Goal: Transaction & Acquisition: Download file/media

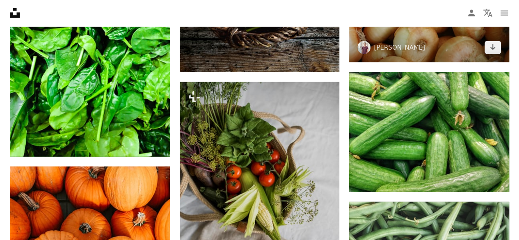
scroll to position [4144, 0]
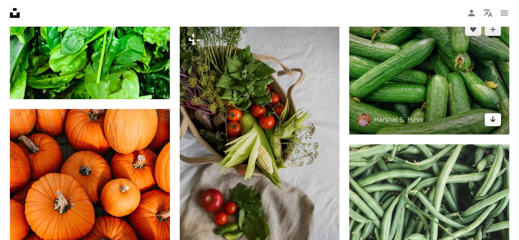
click at [490, 114] on icon "Arrow pointing down" at bounding box center [492, 119] width 7 height 10
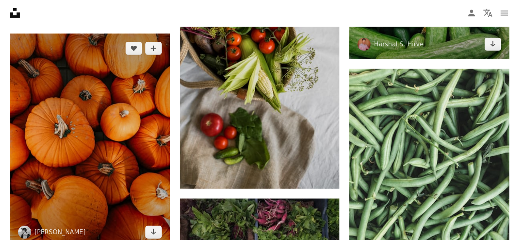
scroll to position [4289, 0]
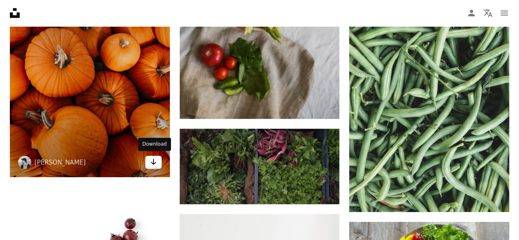
click at [148, 162] on link "Arrow pointing down" at bounding box center [153, 162] width 16 height 13
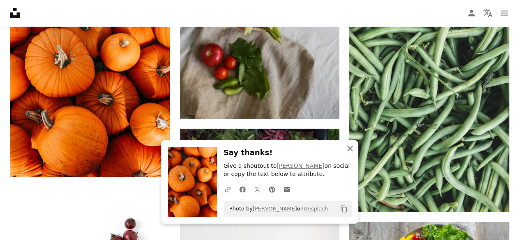
click at [350, 146] on icon "An X shape" at bounding box center [350, 149] width 10 height 10
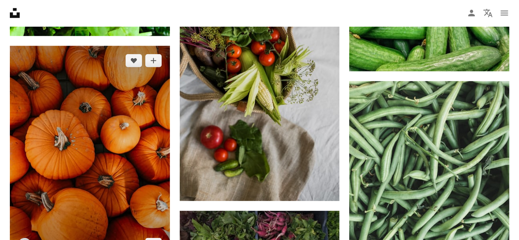
scroll to position [4248, 0]
